Goal: Task Accomplishment & Management: Use online tool/utility

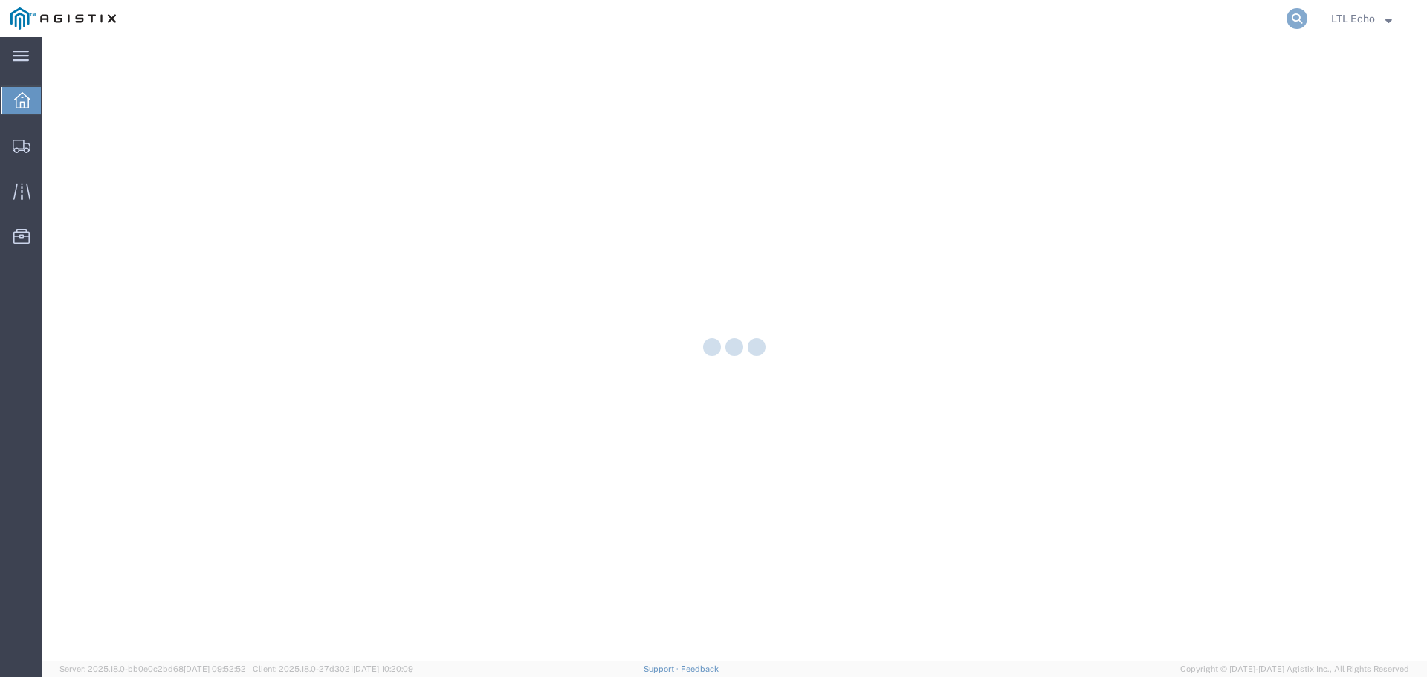
click at [1301, 13] on icon at bounding box center [1296, 18] width 21 height 21
click at [1124, 19] on input "search" at bounding box center [1061, 19] width 452 height 36
paste input "56744403"
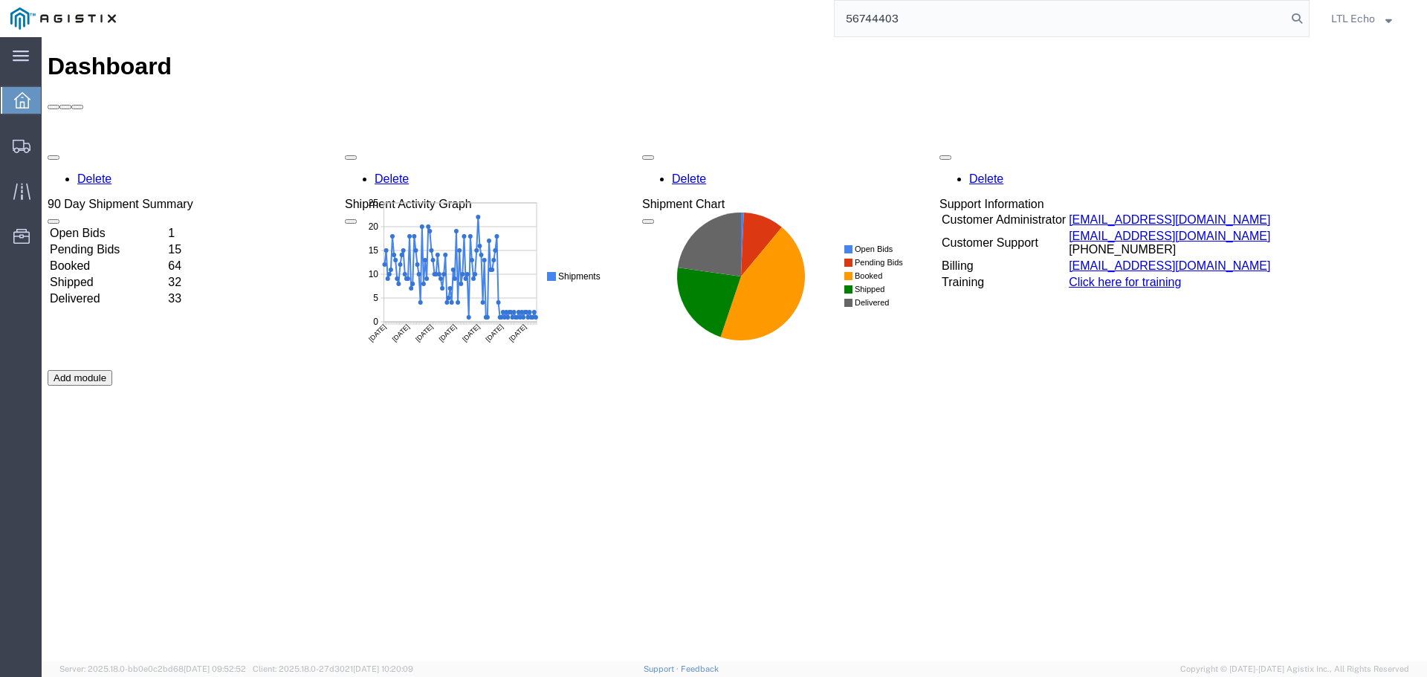
type input "56744403"
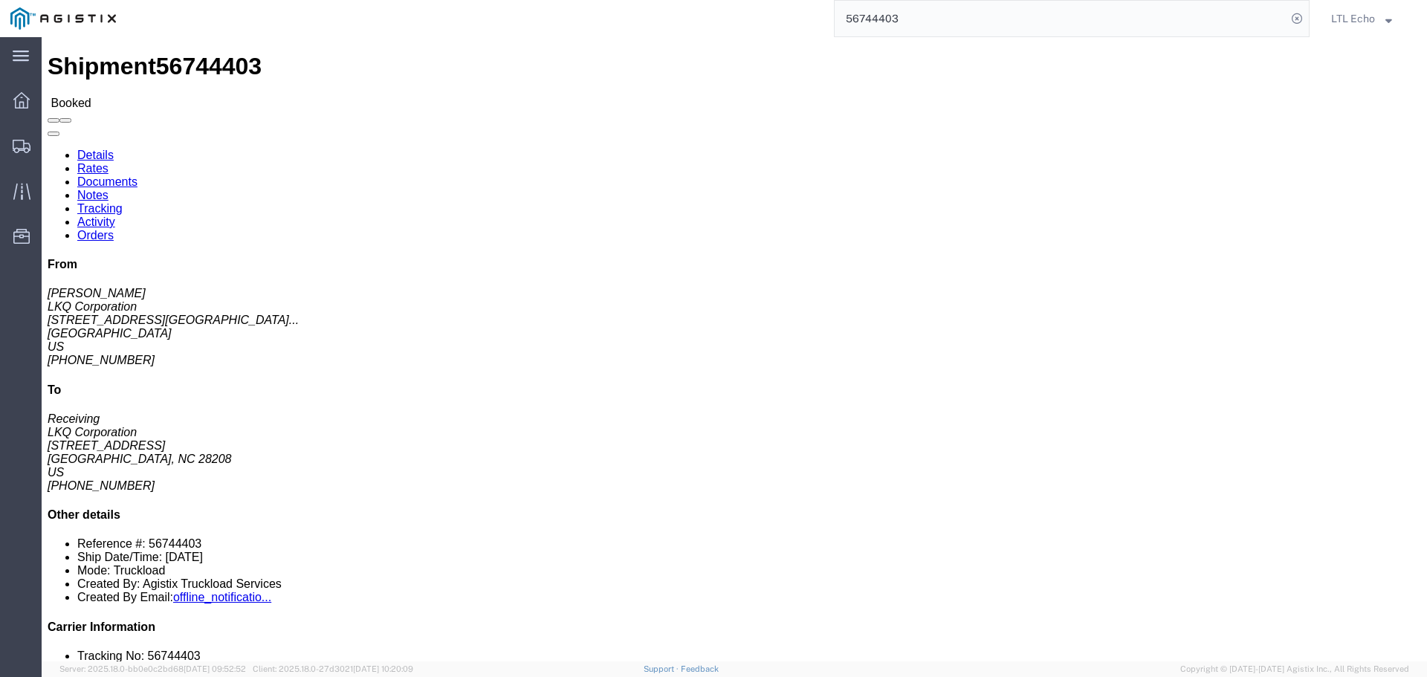
click link "Tracking"
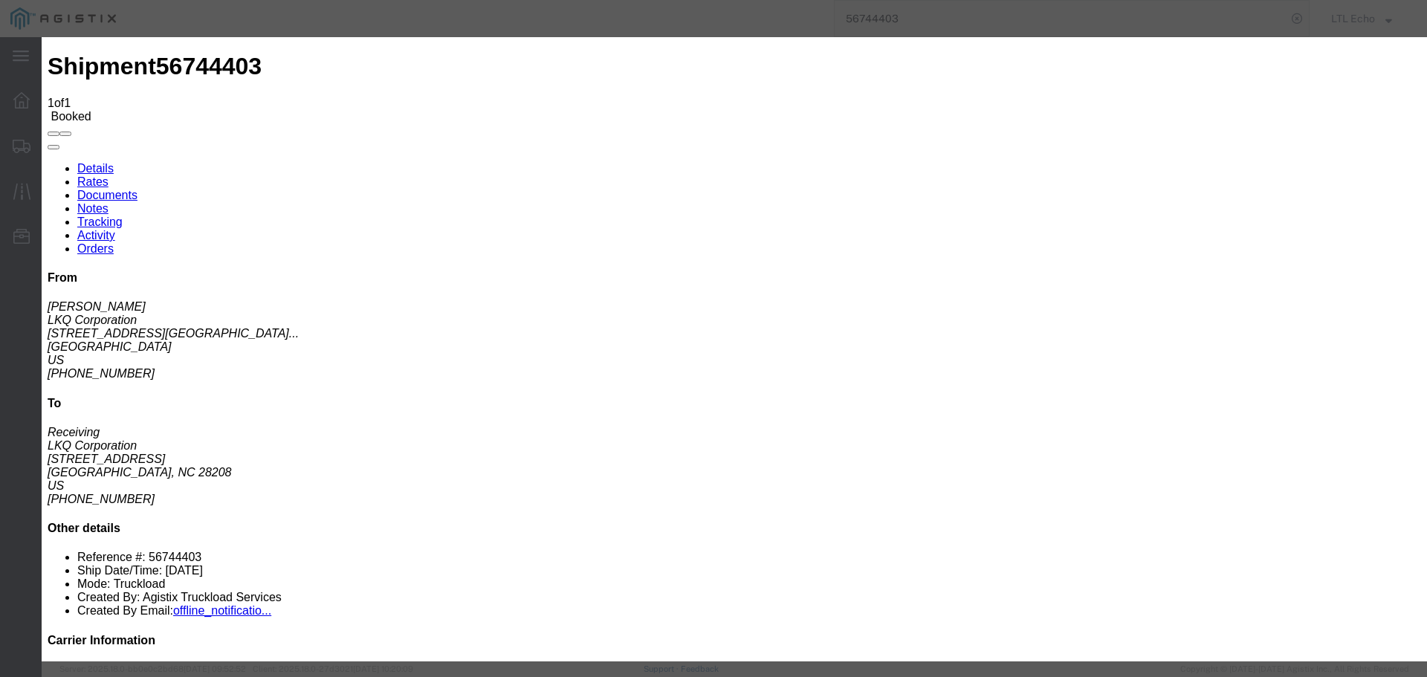
type input "[DATE]"
type input "8:00 AM"
select select "PICKEDUP"
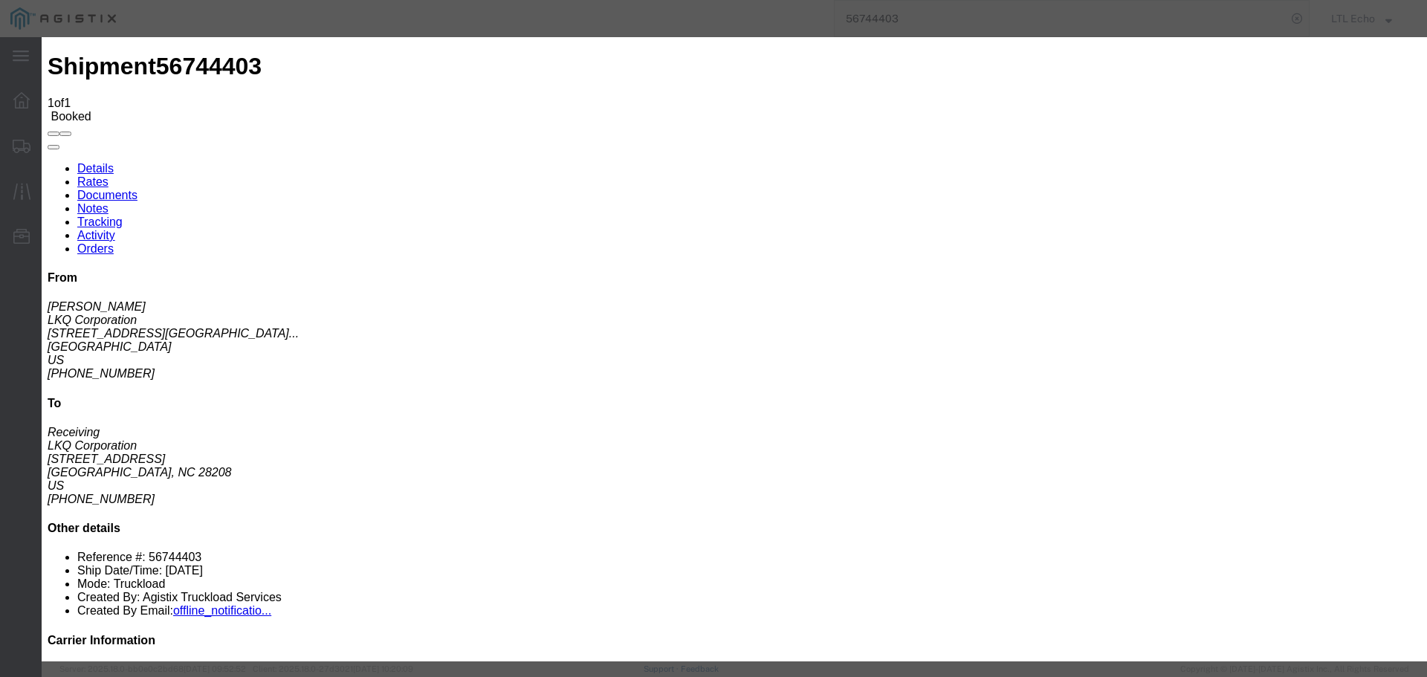
type input "[DATE]"
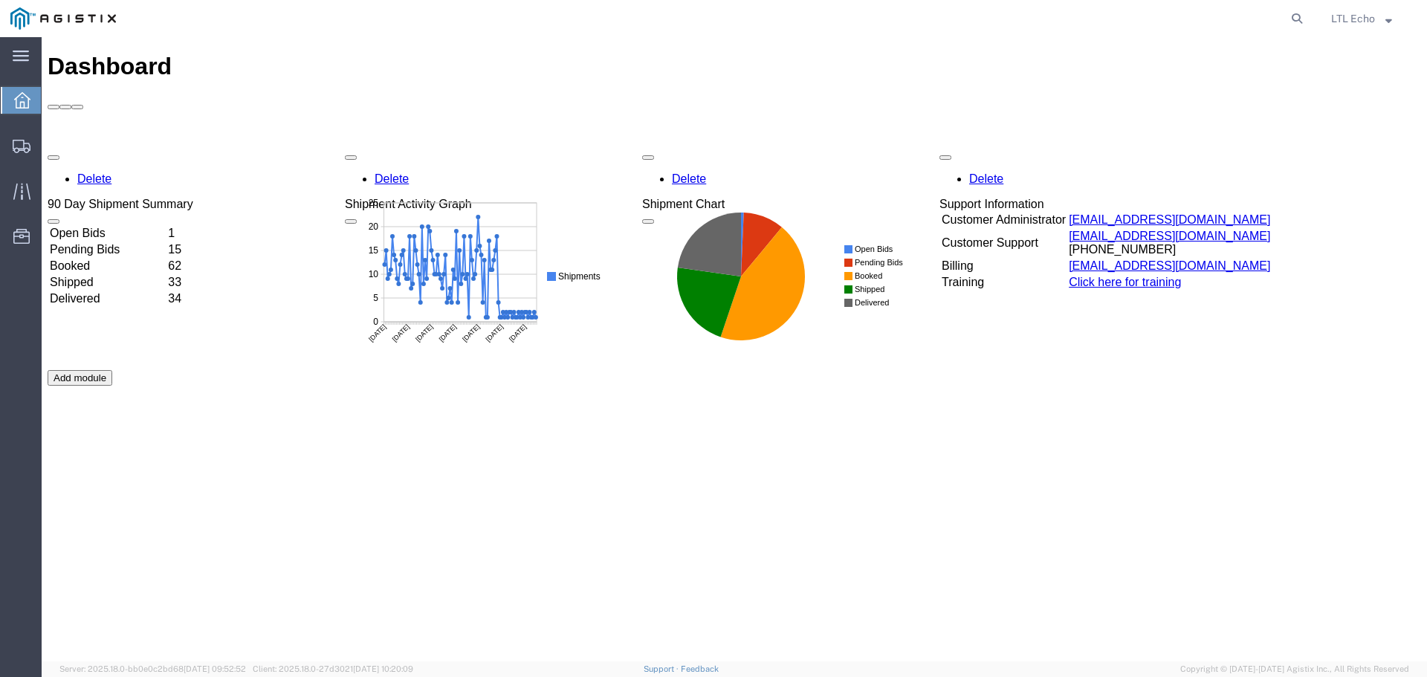
click at [1035, 17] on agx-global-search at bounding box center [1072, 18] width 476 height 37
click at [1303, 17] on icon at bounding box center [1296, 18] width 21 height 21
paste input "56695772"
type input "56695772"
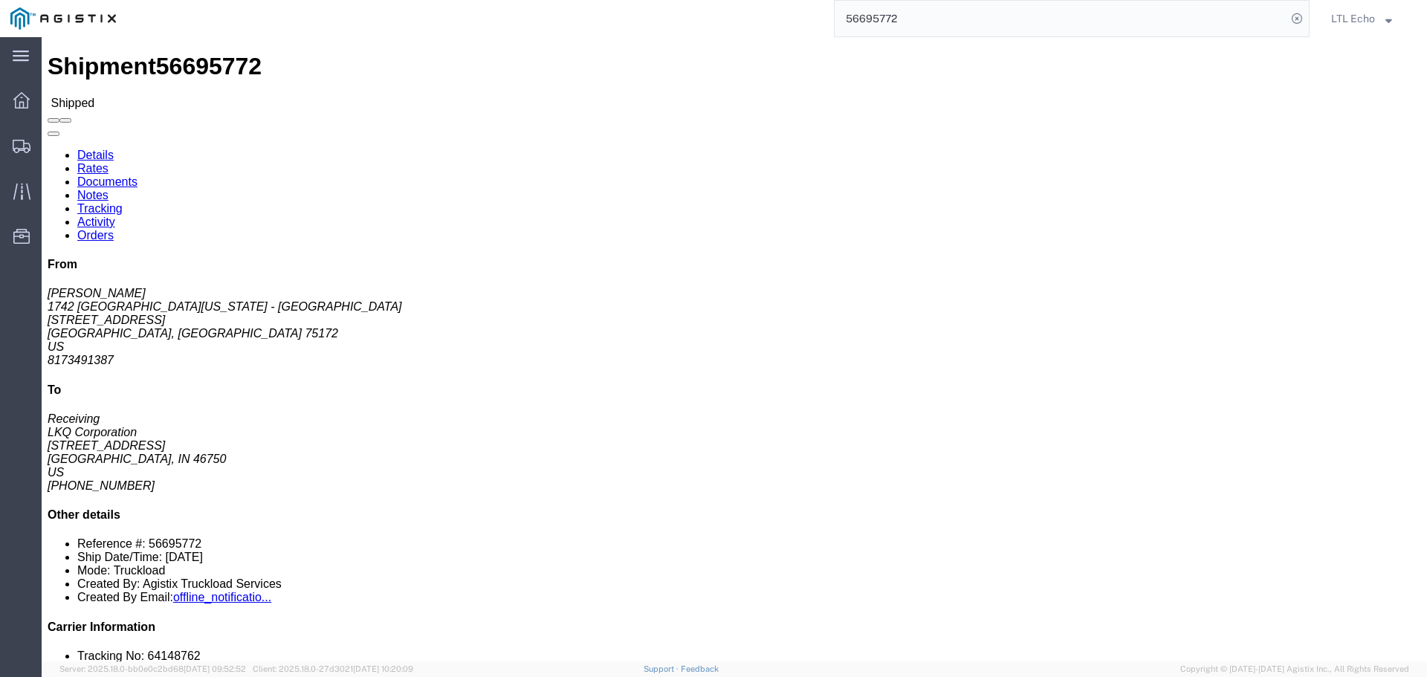
click div "Ship From 1742 North Texas - Wilmer (Chris Butler) 1742 500 Lavender Rd Wilmer,…"
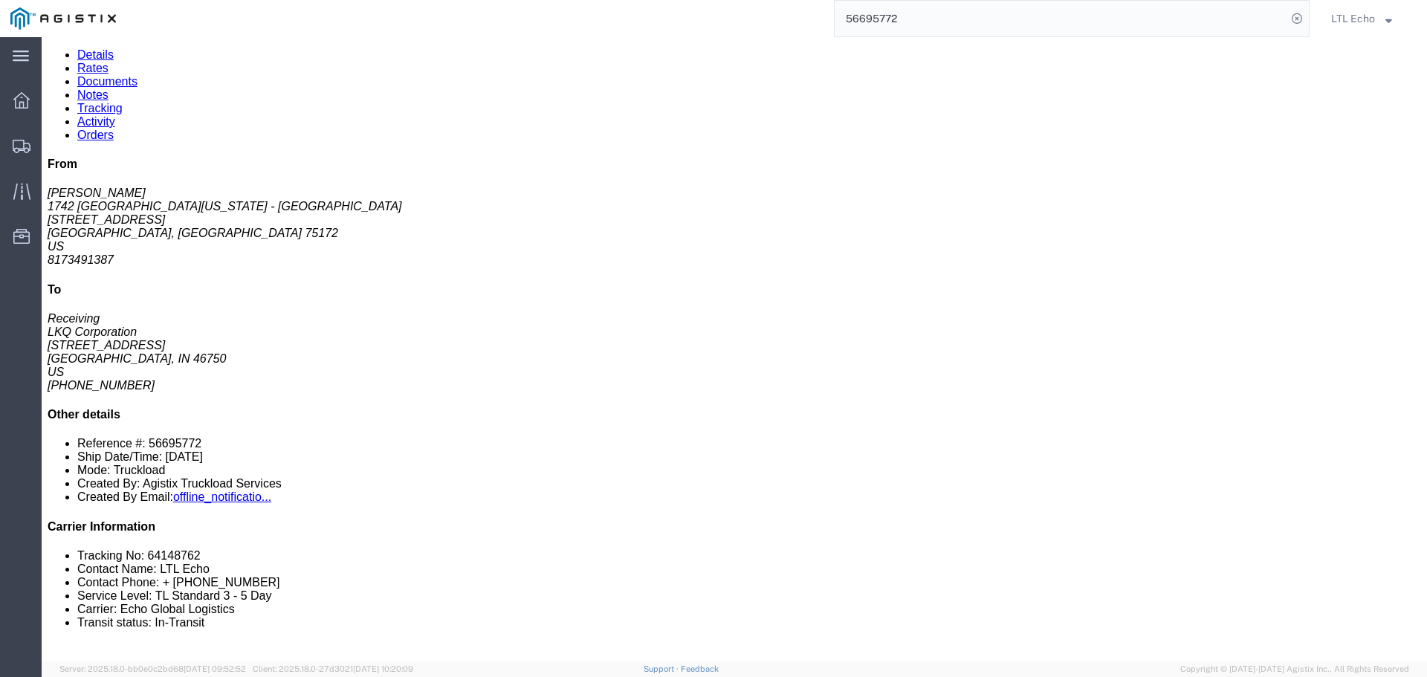
scroll to position [23, 0]
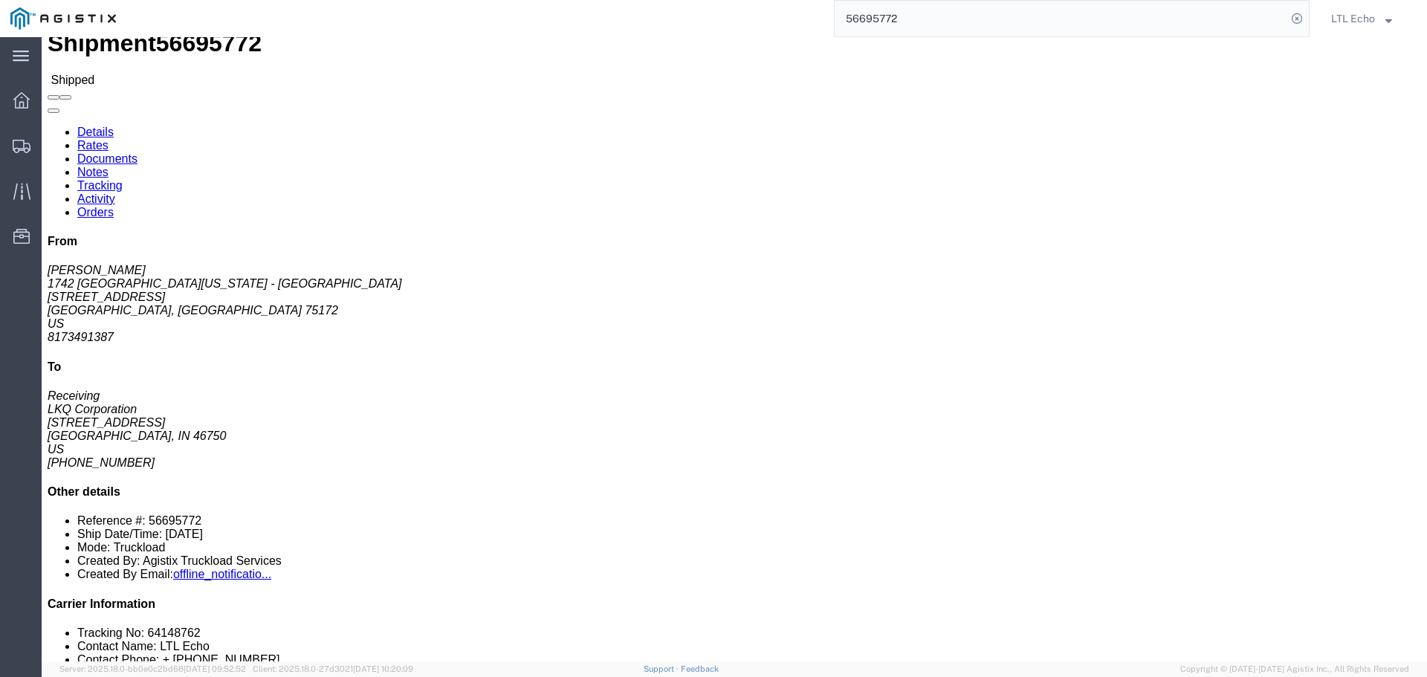
click b "T31436"
copy b "T31436"
click b "56695772"
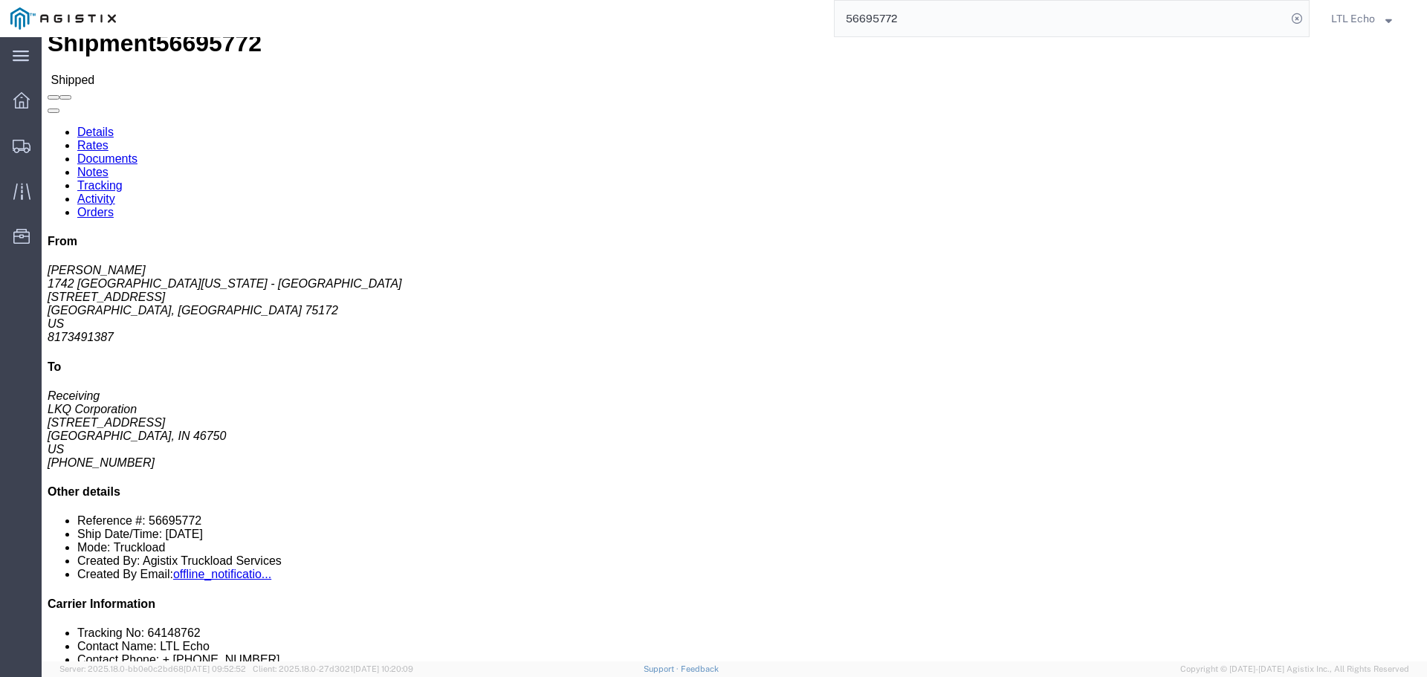
copy b "56695772"
click span "56695772"
copy span "56695772"
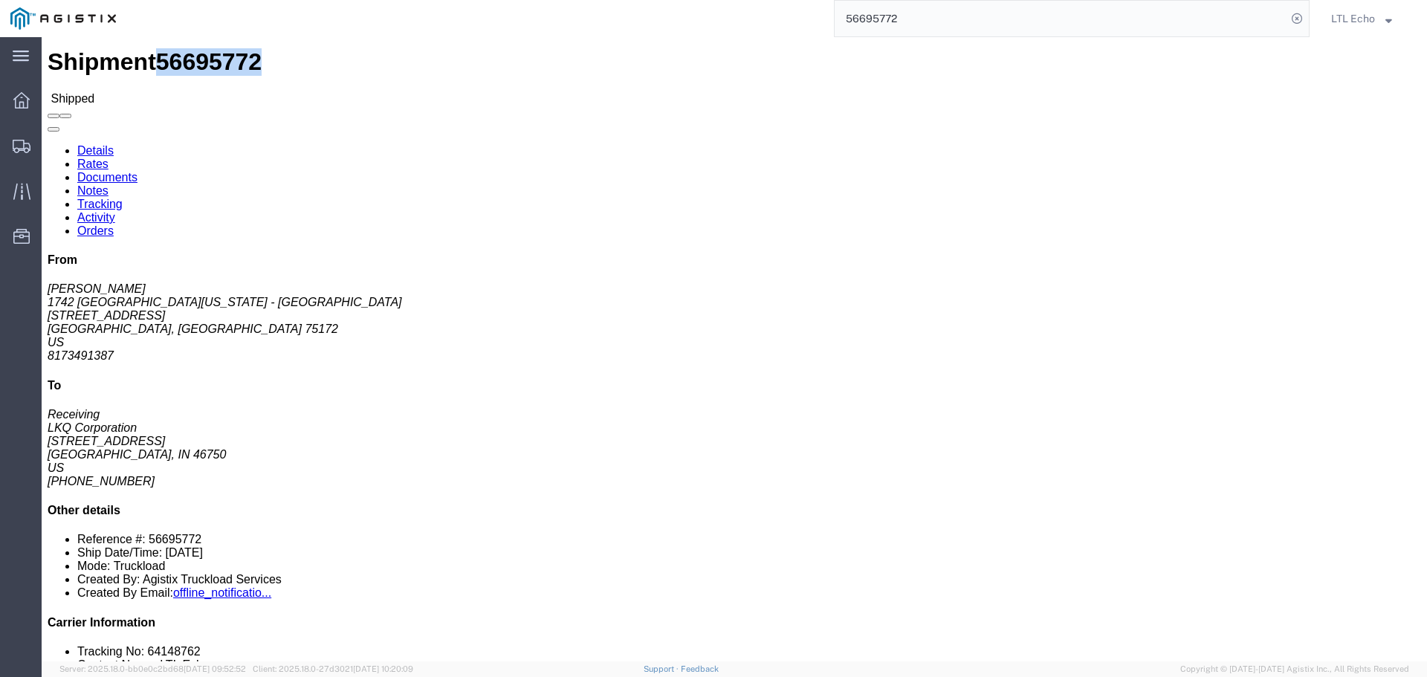
scroll to position [0, 0]
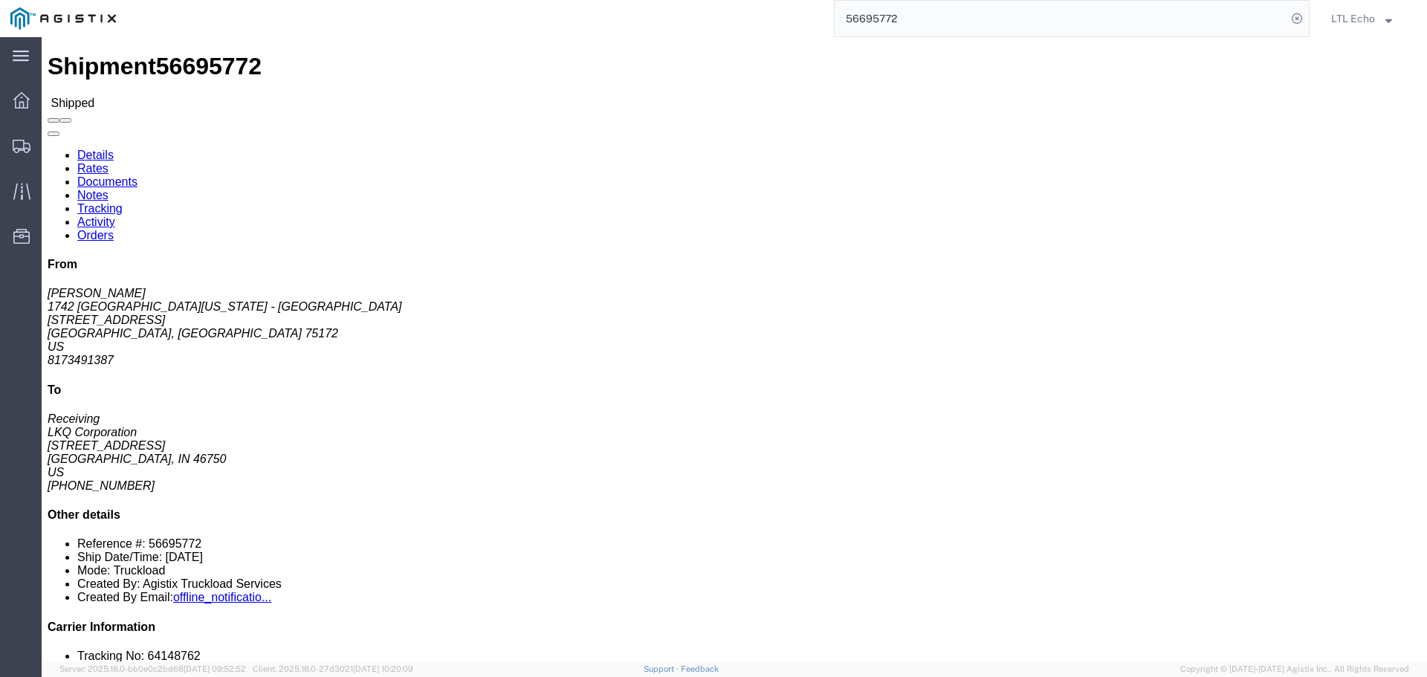
click div "Shipment Detail Ship From 1742 North Texas - Wilmer (Chris Butler) 1742 500 Lav…"
